Goal: Transaction & Acquisition: Download file/media

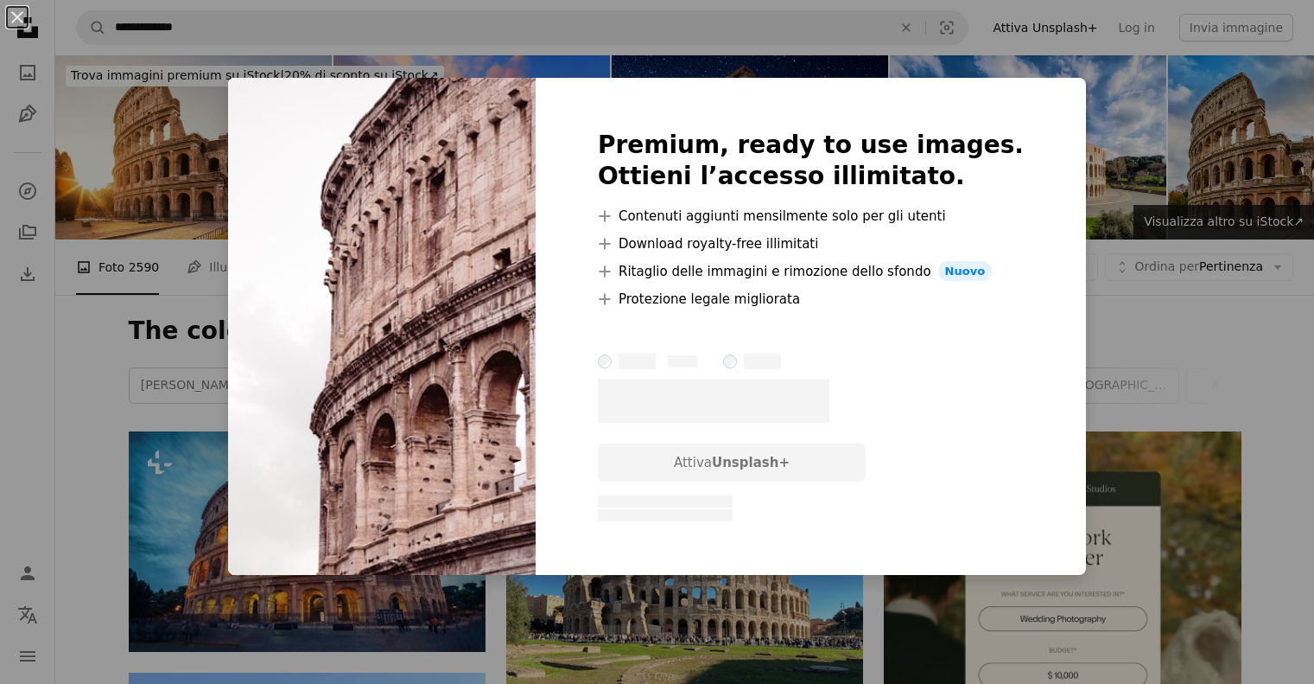
scroll to position [1037, 0]
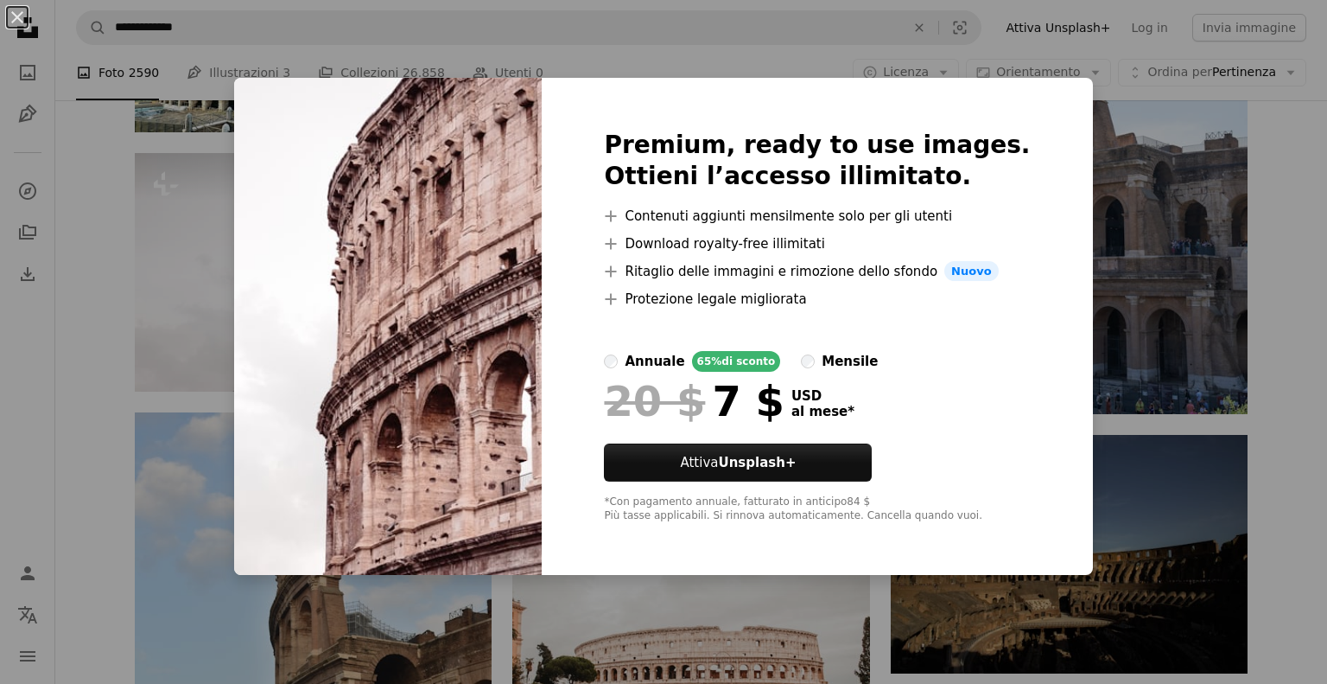
click at [1258, 216] on div "An X shape Premium, ready to use images. Ottieni l’accesso illimitato. A plus s…" at bounding box center [663, 342] width 1327 height 684
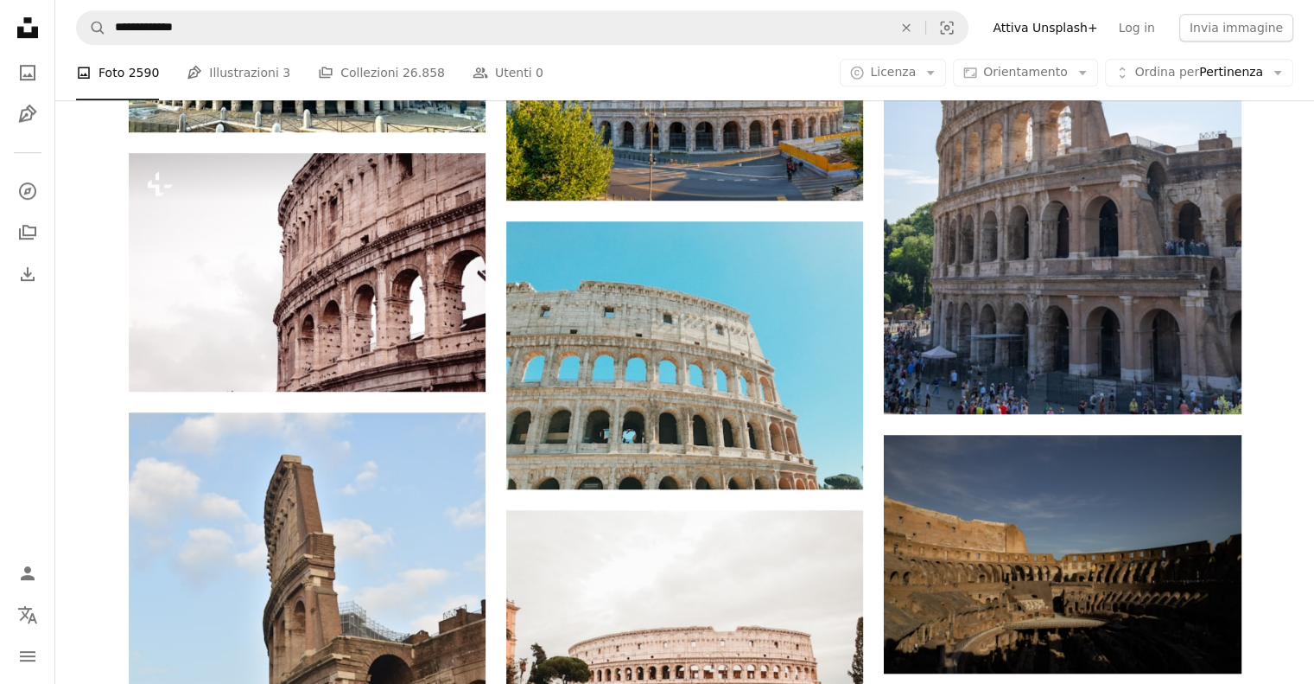
click at [939, 73] on button "A copyright icon © Licenza Arrow down" at bounding box center [893, 73] width 106 height 28
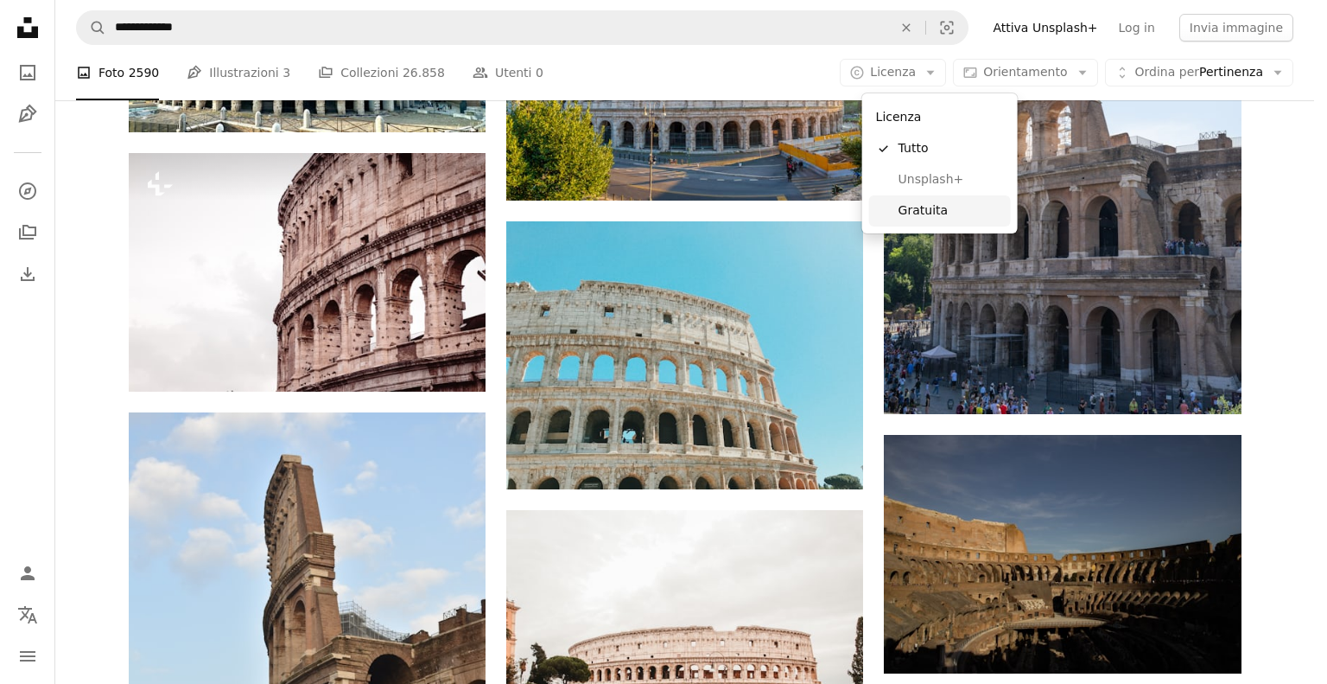
click at [937, 203] on span "Gratuita" at bounding box center [951, 210] width 105 height 17
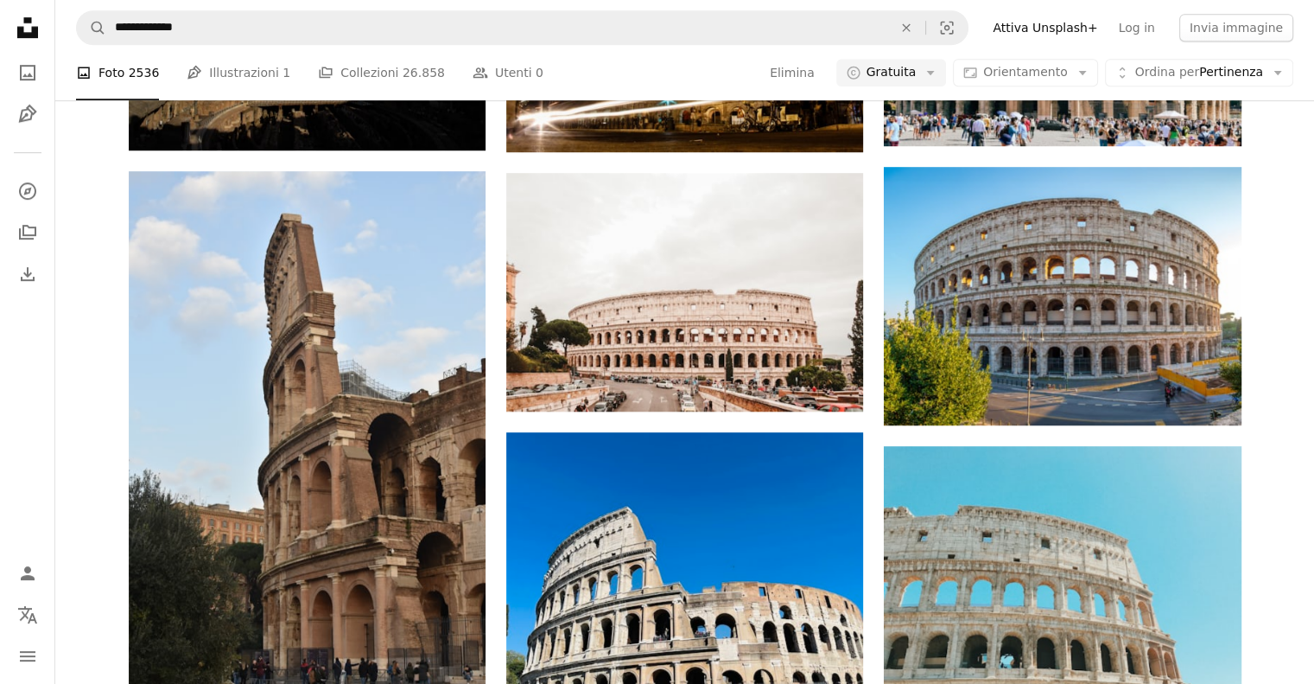
scroll to position [173, 0]
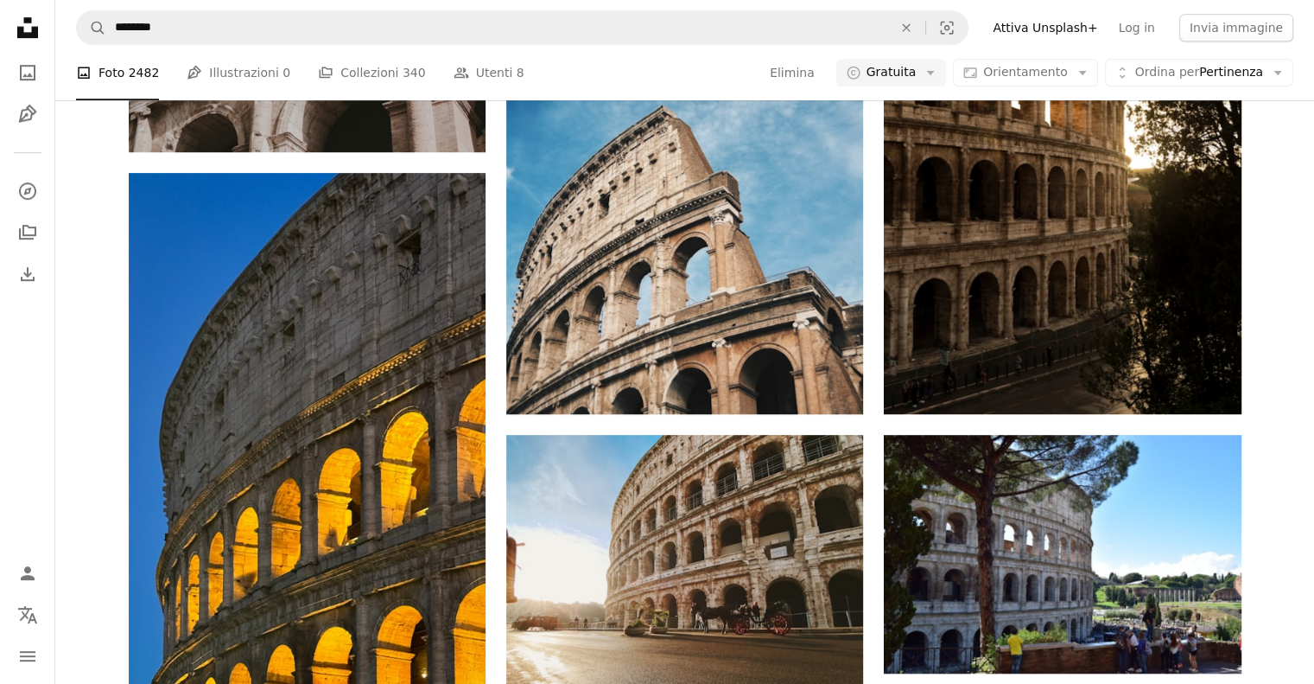
scroll to position [1123, 0]
click at [1015, 67] on span "Orientamento" at bounding box center [1025, 72] width 84 height 14
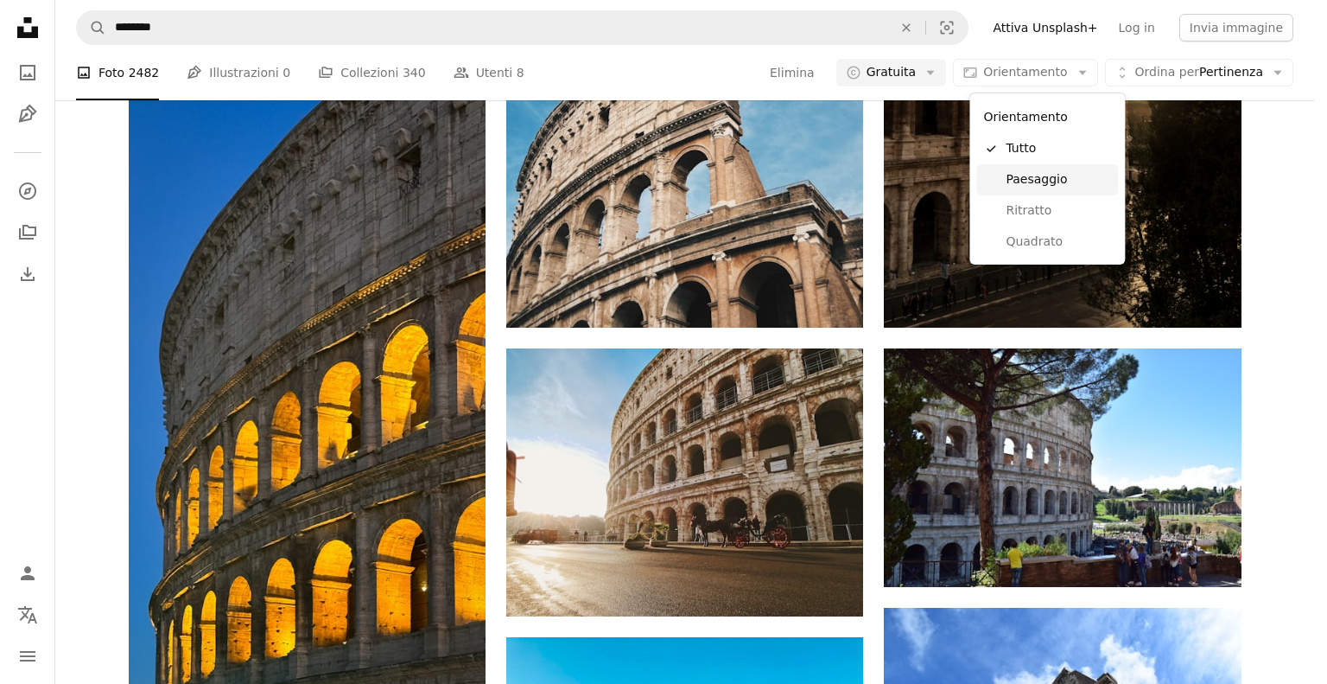
click at [1028, 179] on span "Paesaggio" at bounding box center [1058, 179] width 105 height 17
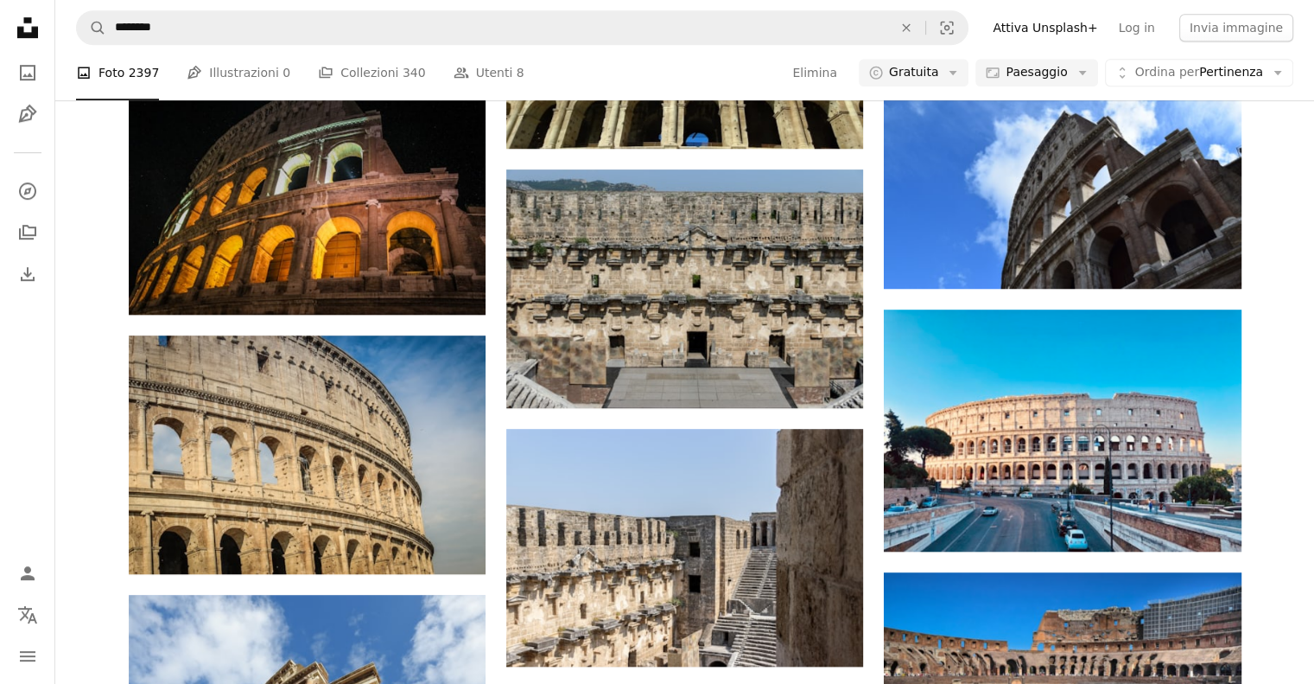
scroll to position [346, 0]
